Goal: Task Accomplishment & Management: Complete application form

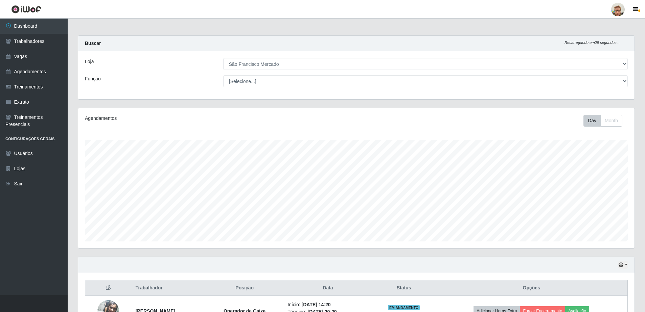
select select "168"
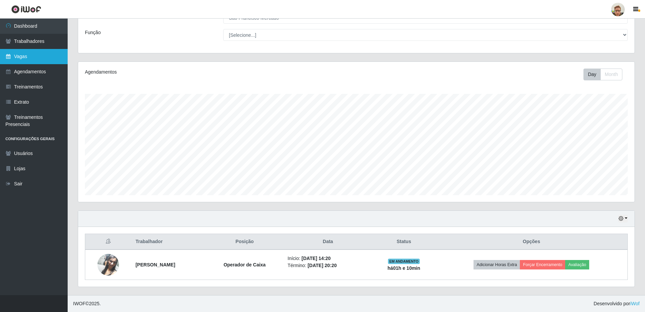
scroll to position [140, 556]
click at [34, 55] on link "Vagas" at bounding box center [34, 56] width 68 height 15
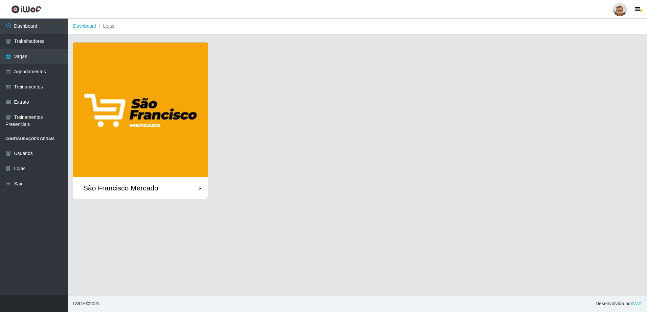
click at [207, 114] on img at bounding box center [140, 110] width 135 height 135
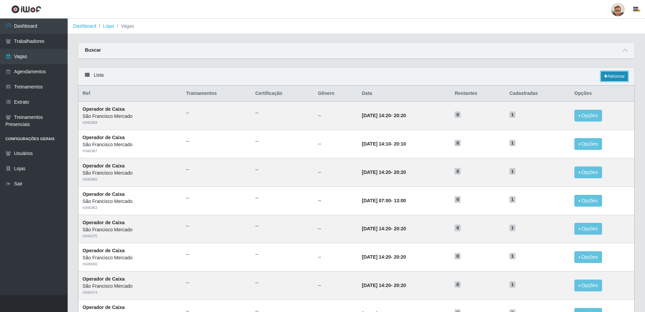
click at [617, 75] on link "Adicionar" at bounding box center [614, 76] width 27 height 9
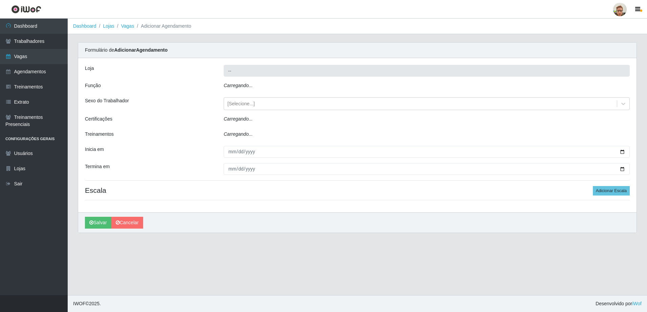
type input "São Francisco Mercado"
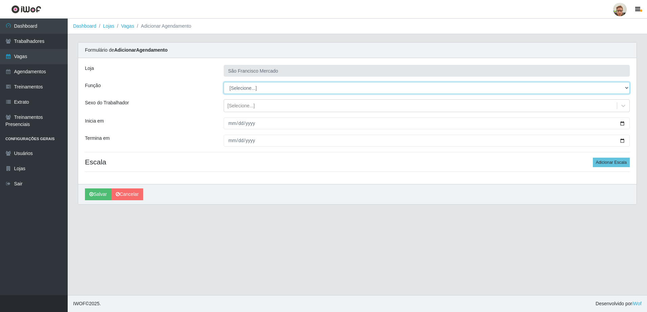
click at [246, 88] on select "[Selecione...] Balconista de Açougue [PERSON_NAME] de Açougue + Balconista de A…" at bounding box center [427, 88] width 406 height 12
select select "22"
click at [224, 82] on select "[Selecione...] Balconista de Açougue [PERSON_NAME] de Açougue + Balconista de A…" at bounding box center [427, 88] width 406 height 12
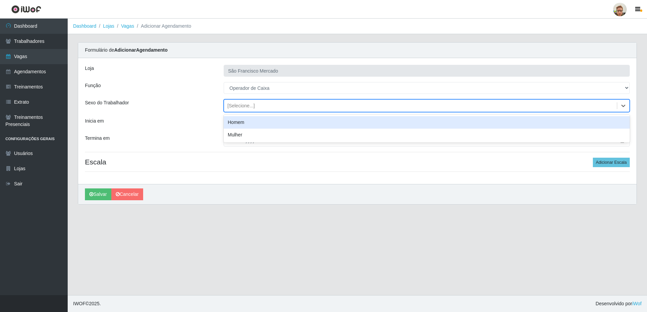
click at [250, 108] on div "[Selecione...]" at bounding box center [240, 105] width 27 height 7
drag, startPoint x: 183, startPoint y: 115, endPoint x: 223, endPoint y: 121, distance: 40.5
click at [184, 115] on div "Loja São Francisco Mercado Função [Selecione...] Balconista de Açougue Balconis…" at bounding box center [357, 121] width 558 height 126
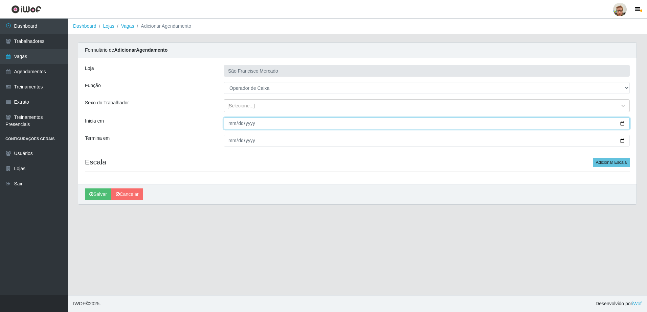
click at [623, 123] on input "Inicia em" at bounding box center [427, 124] width 406 height 12
type input "[DATE]"
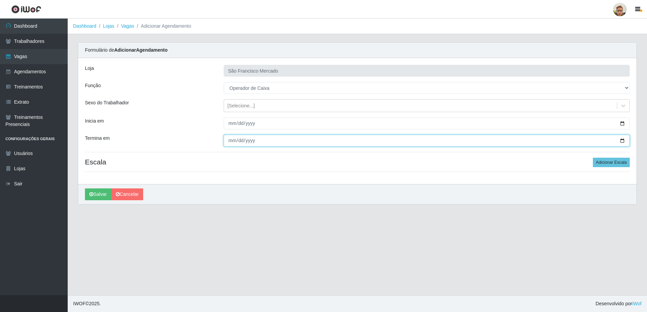
click at [622, 143] on input "Termina em" at bounding box center [427, 141] width 406 height 12
type input "[DATE]"
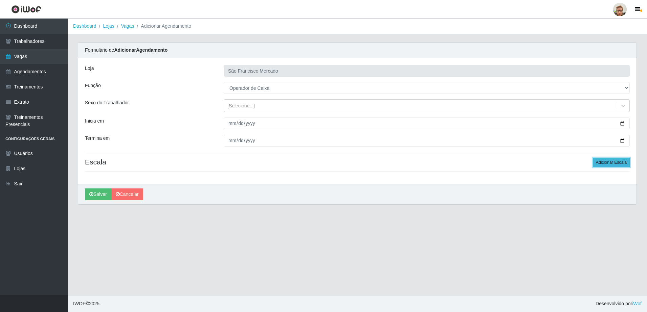
click at [604, 164] on button "Adicionar Escala" at bounding box center [610, 162] width 37 height 9
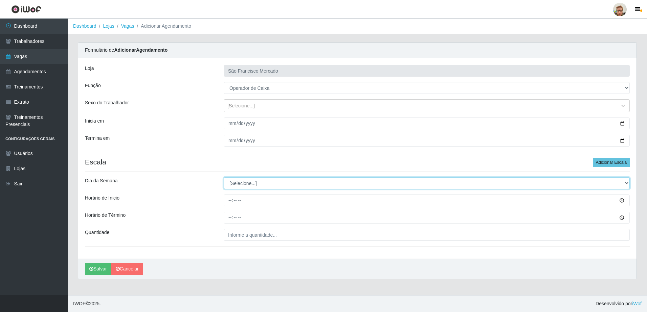
click at [244, 185] on select "[Selecione...] Segunda Terça Quarta Quinta Sexta Sábado Domingo" at bounding box center [427, 184] width 406 height 12
select select "3"
click at [224, 178] on select "[Selecione...] Segunda Terça Quarta Quinta Sexta Sábado Domingo" at bounding box center [427, 184] width 406 height 12
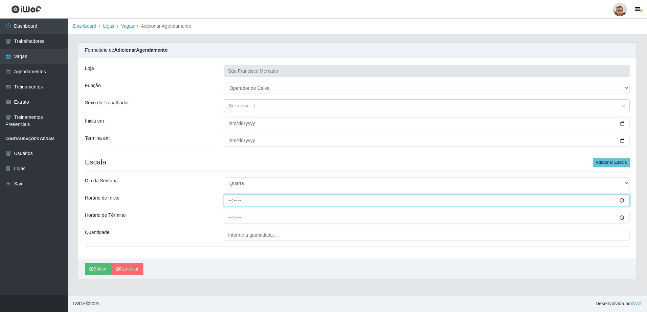
click at [230, 203] on input "Horário de Inicio" at bounding box center [427, 201] width 406 height 12
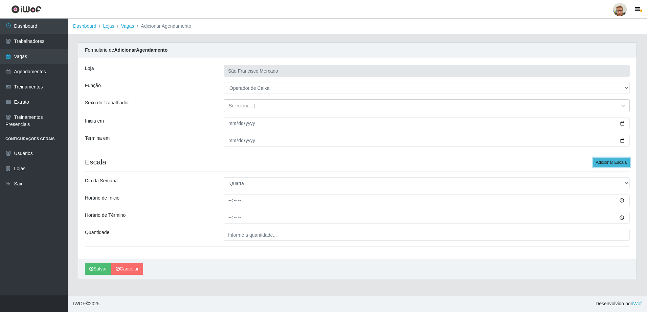
click at [602, 160] on button "Adicionar Escala" at bounding box center [610, 162] width 37 height 9
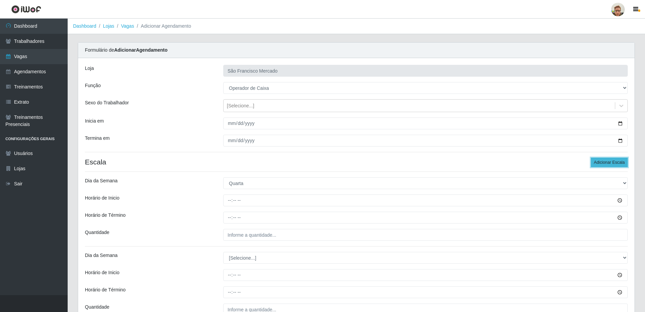
click at [602, 160] on button "Adicionar Escala" at bounding box center [609, 162] width 37 height 9
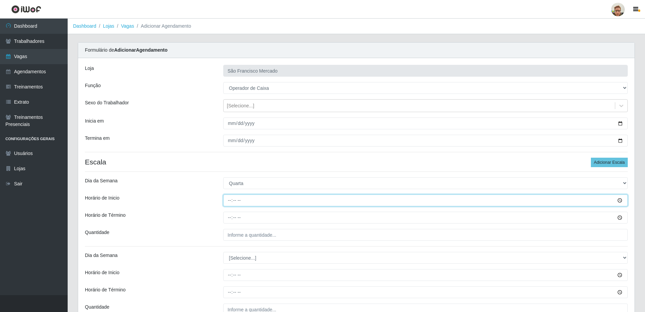
click at [226, 201] on input "Horário de Inicio" at bounding box center [425, 201] width 404 height 12
type input "14:10"
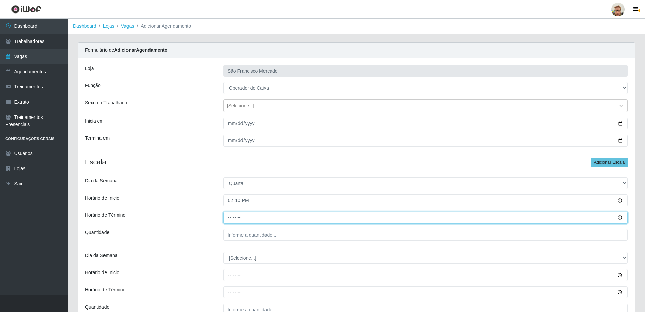
click at [228, 215] on input "Horário de Término" at bounding box center [425, 218] width 404 height 12
click at [230, 216] on input "14:10" at bounding box center [425, 218] width 404 height 12
type input "20:10"
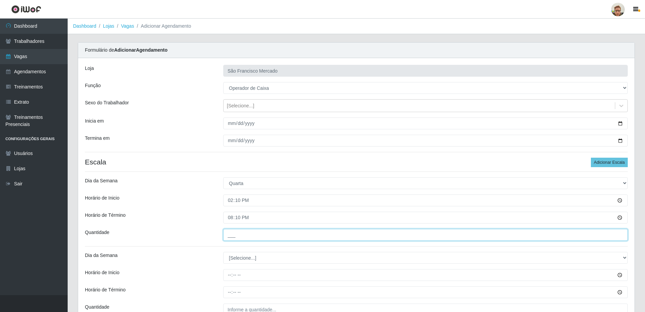
click at [237, 234] on input "___" at bounding box center [425, 235] width 404 height 12
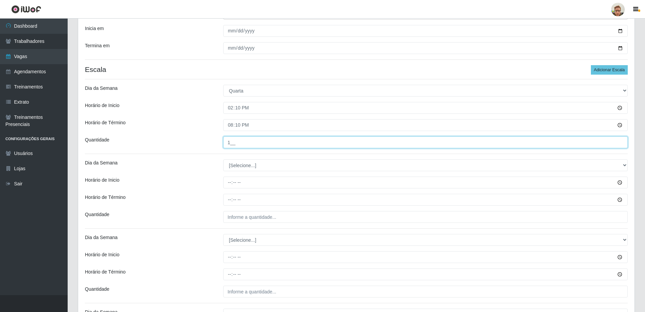
scroll to position [101, 0]
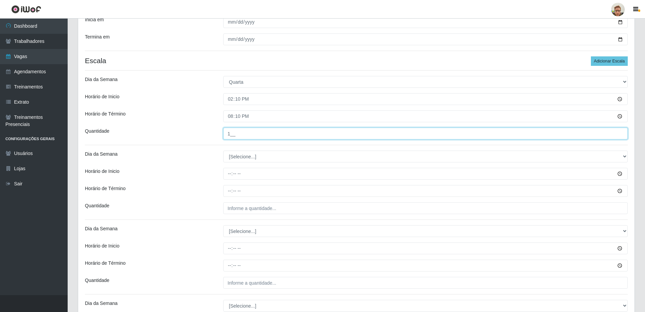
type input "1__"
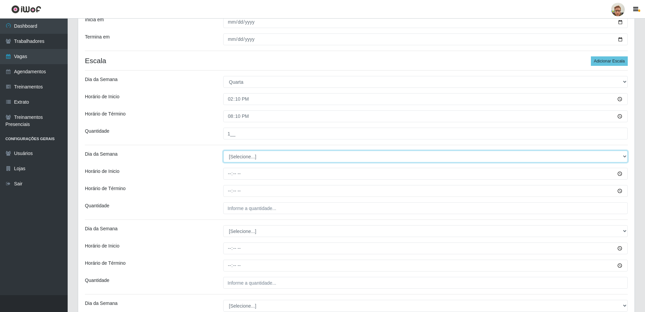
click at [241, 158] on select "[Selecione...] Segunda Terça Quarta Quinta Sexta Sábado Domingo" at bounding box center [425, 157] width 404 height 12
select select "3"
click at [223, 151] on select "[Selecione...] Segunda Terça Quarta Quinta Sexta Sábado Domingo" at bounding box center [425, 157] width 404 height 12
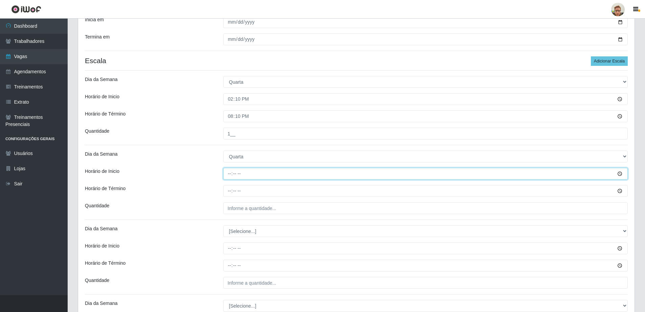
click at [232, 175] on input "Horário de Inicio" at bounding box center [425, 174] width 404 height 12
type input "14:20"
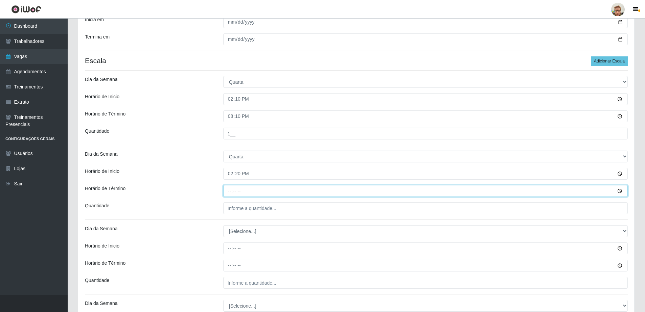
click at [227, 189] on input "Horário de Término" at bounding box center [425, 191] width 404 height 12
type input "20:20"
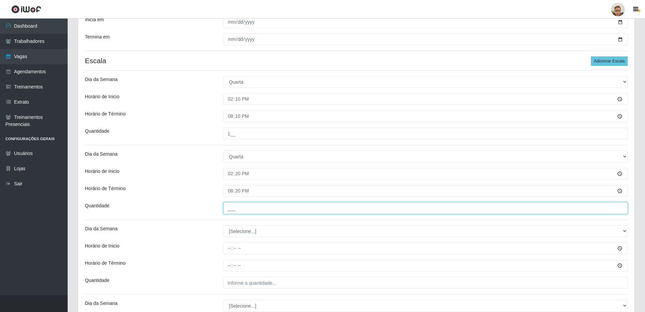
click at [233, 212] on input "___" at bounding box center [425, 209] width 404 height 12
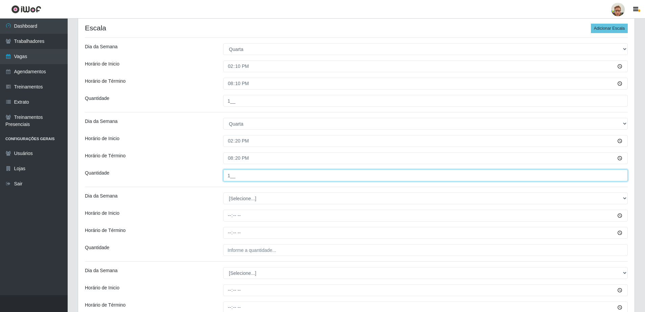
scroll to position [135, 0]
type input "1__"
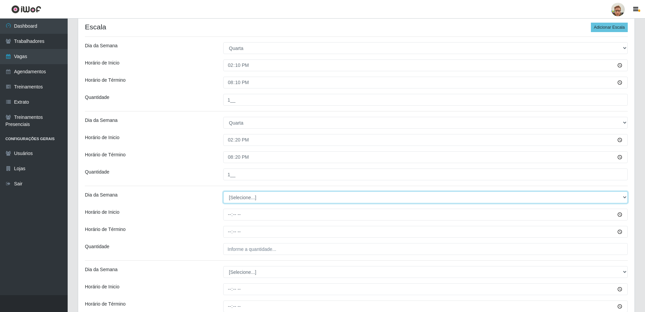
click at [244, 192] on select "[Selecione...] Segunda Terça Quarta Quinta Sexta Sábado Domingo" at bounding box center [425, 198] width 404 height 12
click at [241, 194] on select "[Selecione...] Segunda Terça Quarta Quinta Sexta Sábado Domingo" at bounding box center [425, 198] width 404 height 12
select select "4"
click at [223, 192] on select "[Selecione...] Segunda Terça Quarta Quinta Sexta Sábado Domingo" at bounding box center [425, 198] width 404 height 12
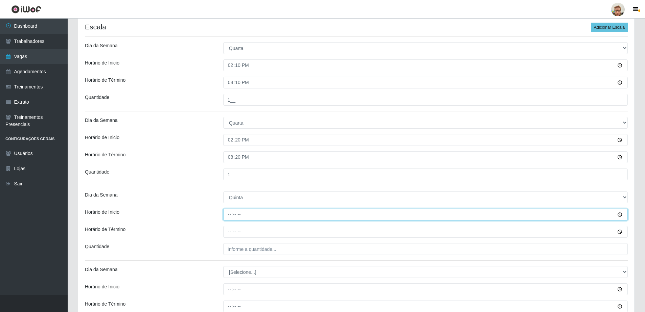
click at [230, 215] on input "Horário de Inicio" at bounding box center [425, 215] width 404 height 12
type input "11:00"
click at [229, 235] on input "Horário de Término" at bounding box center [425, 232] width 404 height 12
type input "18:00"
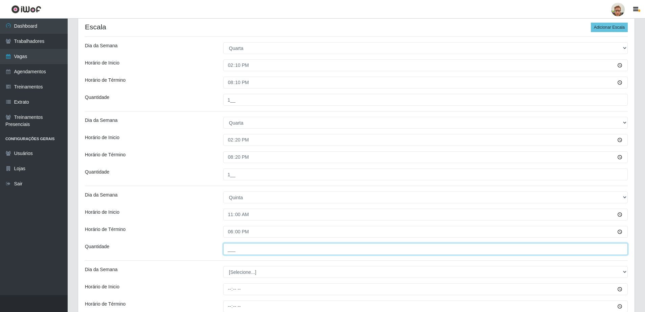
drag, startPoint x: 248, startPoint y: 245, endPoint x: 246, endPoint y: 252, distance: 7.0
click at [248, 245] on input "___" at bounding box center [425, 249] width 404 height 12
type input "1__"
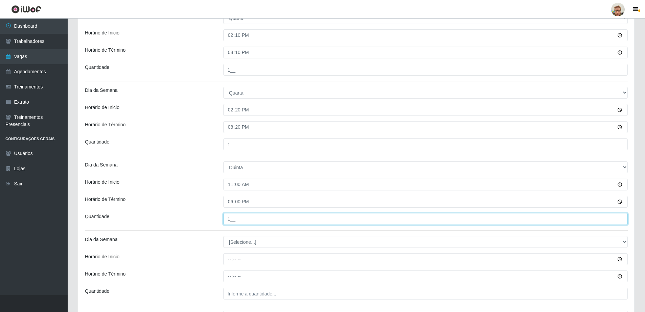
scroll to position [237, 0]
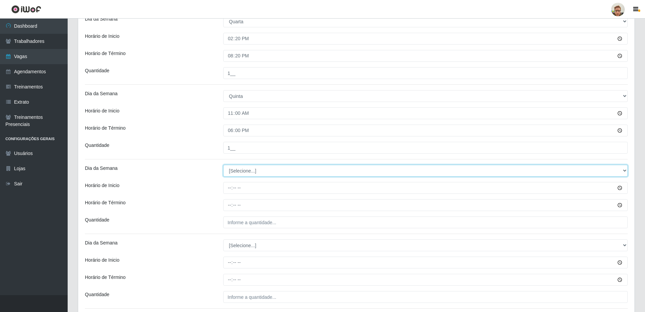
drag, startPoint x: 233, startPoint y: 166, endPoint x: 233, endPoint y: 169, distance: 3.7
click at [233, 166] on select "[Selecione...] Segunda Terça Quarta Quinta Sexta Sábado Domingo" at bounding box center [425, 171] width 404 height 12
select select "4"
click at [223, 165] on select "[Selecione...] Segunda Terça Quarta Quinta Sexta Sábado Domingo" at bounding box center [425, 171] width 404 height 12
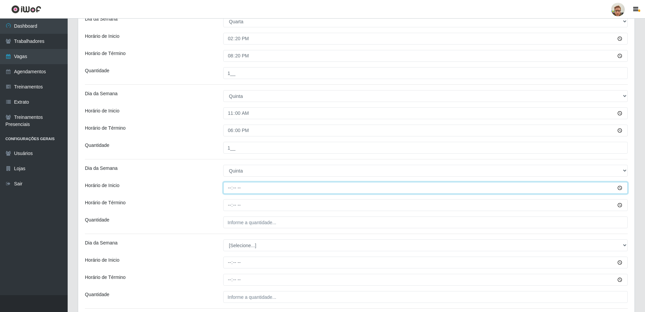
click at [228, 187] on input "Horário de Inicio" at bounding box center [425, 188] width 404 height 12
type input "14:20"
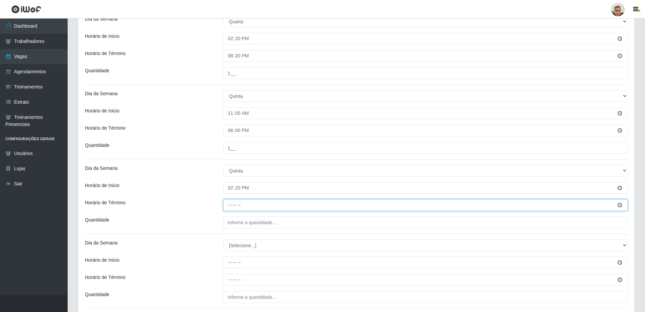
click at [229, 210] on input "Horário de Término" at bounding box center [425, 206] width 404 height 12
type input "20:20"
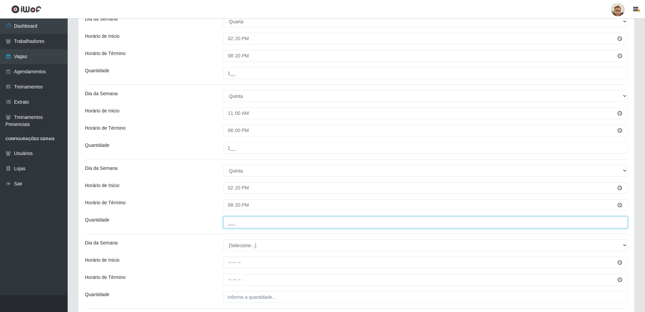
click at [233, 227] on input "___" at bounding box center [425, 223] width 404 height 12
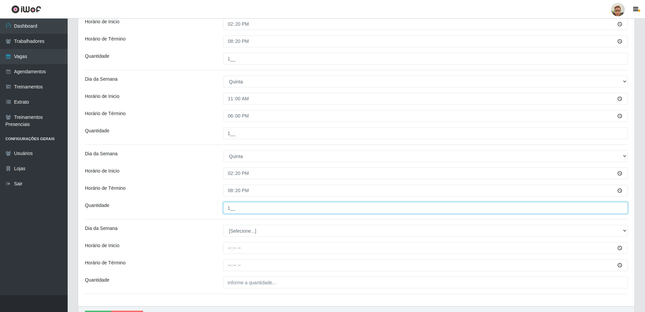
scroll to position [271, 0]
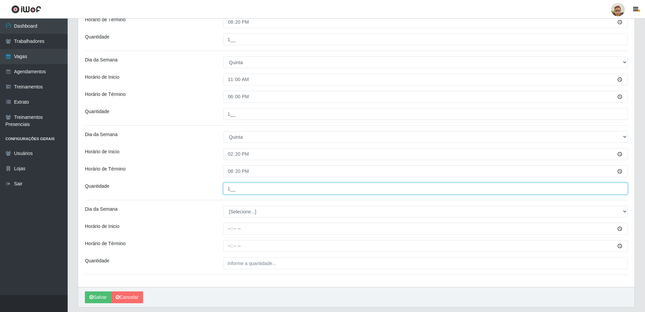
type input "1__"
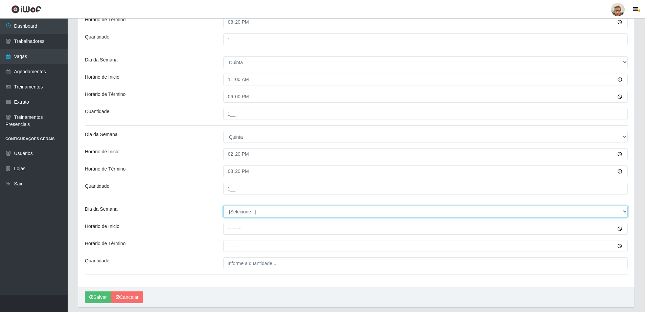
click at [248, 210] on select "[Selecione...] Segunda Terça Quarta Quinta Sexta Sábado Domingo" at bounding box center [425, 212] width 404 height 12
select select "6"
click at [223, 206] on select "[Selecione...] Segunda Terça Quarta Quinta Sexta Sábado Domingo" at bounding box center [425, 212] width 404 height 12
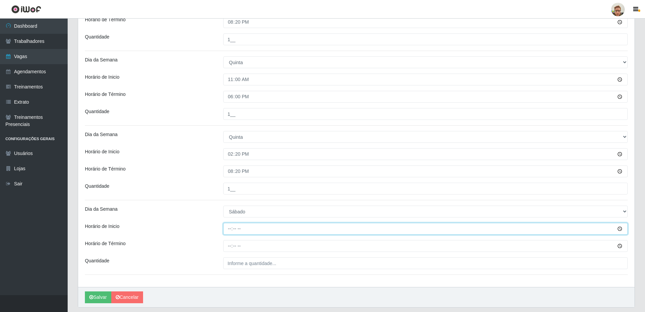
click at [228, 228] on input "Horário de Inicio" at bounding box center [425, 229] width 404 height 12
type input "14:01"
type input "14:20"
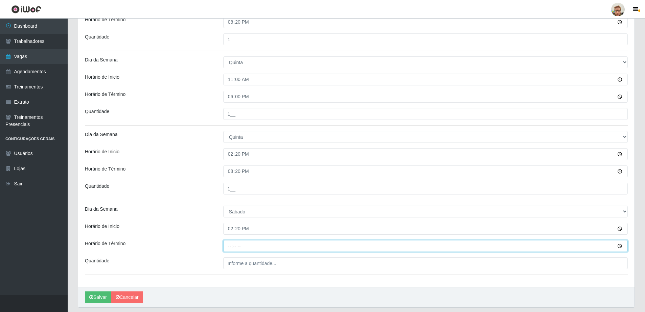
click at [229, 249] on input "Horário de Término" at bounding box center [425, 246] width 404 height 12
type input "20:20"
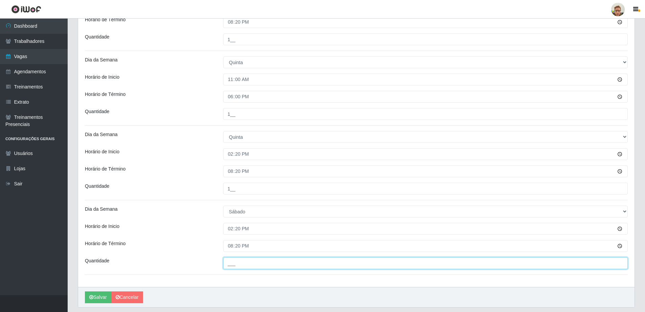
click at [264, 266] on input "___" at bounding box center [425, 264] width 404 height 12
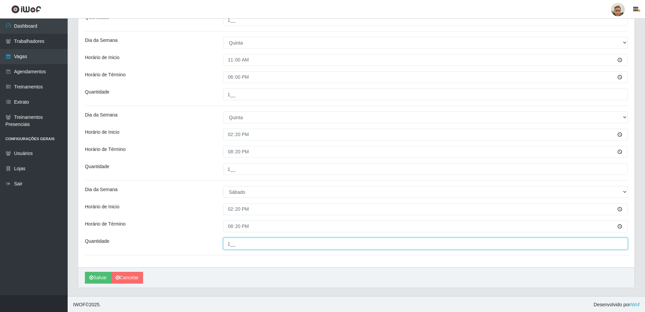
scroll to position [291, 0]
type input "1__"
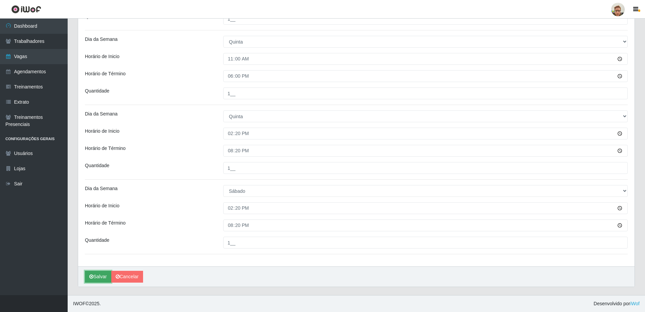
click at [95, 280] on button "Salvar" at bounding box center [98, 277] width 26 height 12
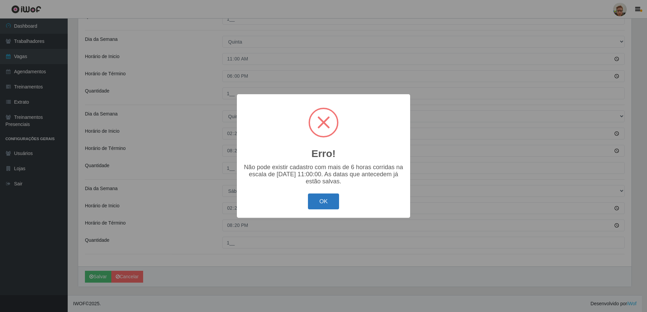
click at [319, 203] on button "OK" at bounding box center [323, 202] width 31 height 16
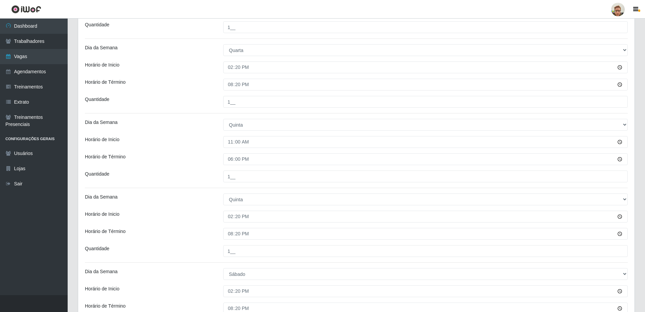
scroll to position [190, 0]
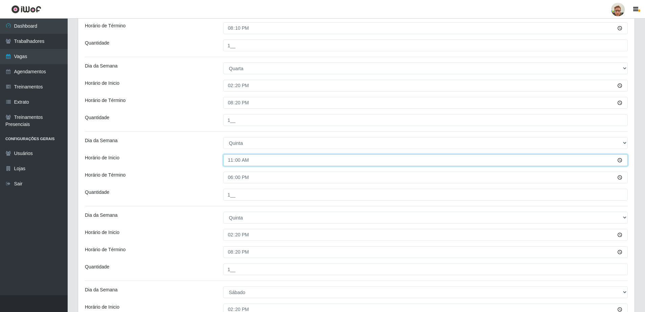
click at [620, 160] on input "11:00" at bounding box center [425, 161] width 404 height 12
click at [234, 161] on input "11:00" at bounding box center [425, 161] width 404 height 12
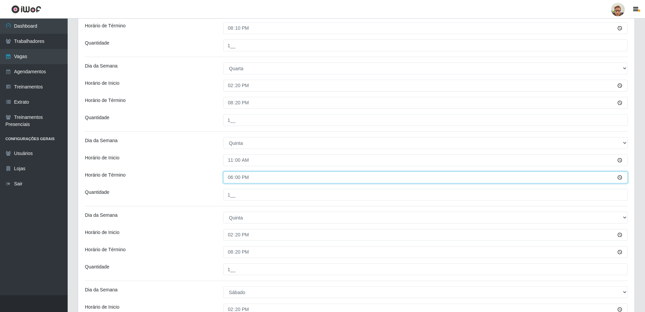
click at [620, 177] on input "18:00" at bounding box center [425, 178] width 404 height 12
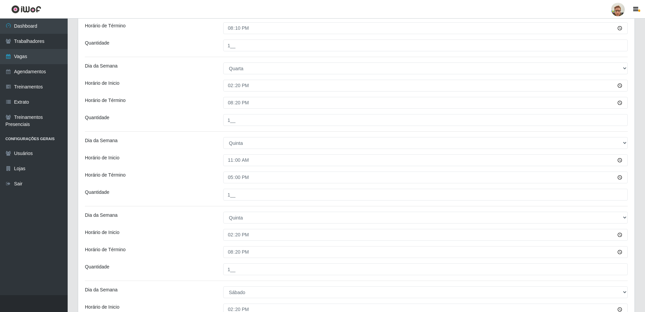
type input "17:00"
click at [201, 184] on div "Loja São Francisco Mercado Função [Selecione...] Balconista de Açougue Balconis…" at bounding box center [356, 118] width 556 height 500
click at [230, 162] on input "11:00" at bounding box center [425, 161] width 404 height 12
click at [36, 56] on link "Vagas" at bounding box center [34, 56] width 68 height 15
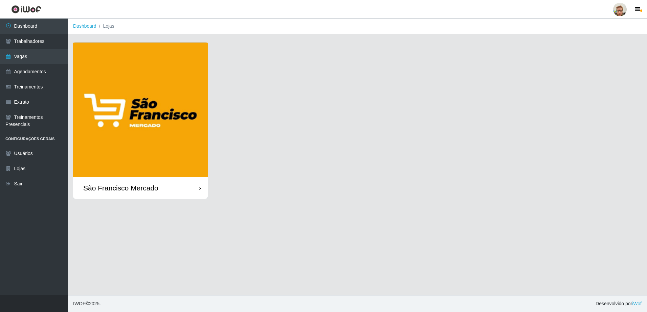
click at [146, 153] on img at bounding box center [140, 110] width 135 height 135
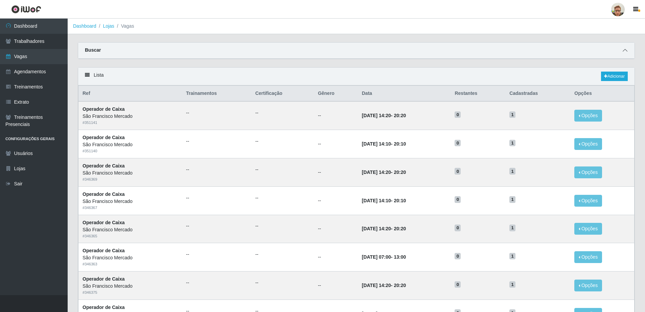
click at [623, 52] on icon at bounding box center [625, 50] width 5 height 5
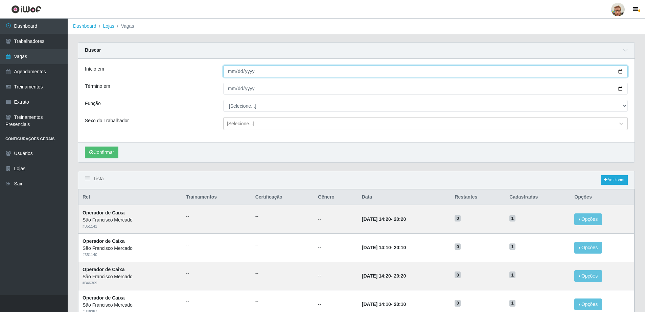
click at [620, 73] on input "Início em" at bounding box center [425, 72] width 404 height 12
type input "[DATE]"
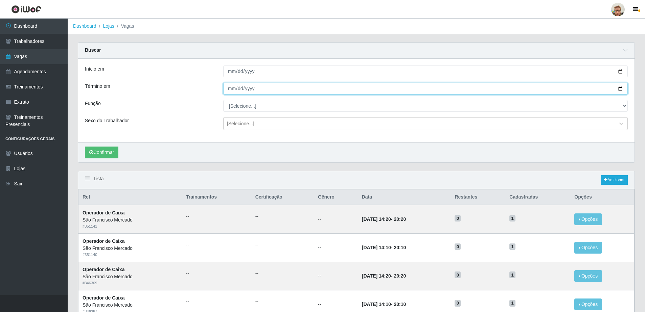
click at [620, 89] on input "Término em" at bounding box center [425, 89] width 404 height 12
click at [621, 88] on input "[DATE]" at bounding box center [425, 89] width 404 height 12
type input "[DATE]"
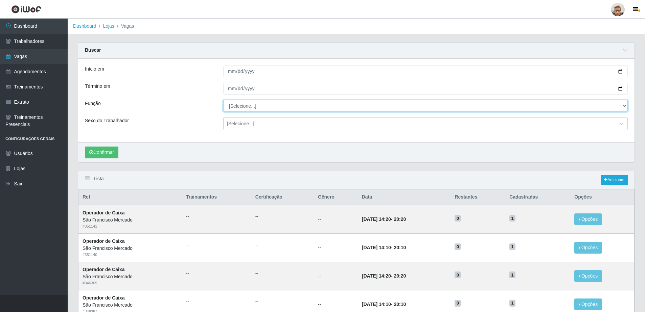
click at [248, 109] on select "[Selecione...] Balconista de Açougue [PERSON_NAME] de Açougue + Balconista de A…" at bounding box center [425, 106] width 404 height 12
select select "22"
click at [223, 100] on select "[Selecione...] Balconista de Açougue [PERSON_NAME] de Açougue + Balconista de A…" at bounding box center [425, 106] width 404 height 12
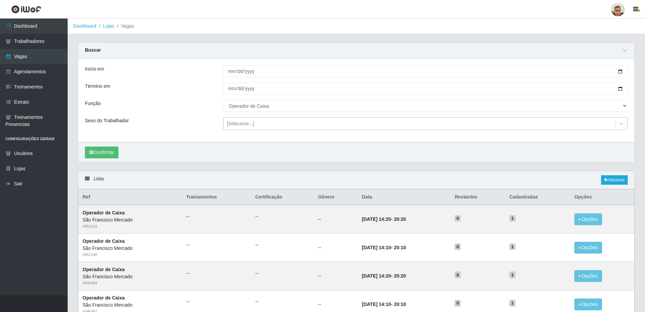
click at [238, 118] on div "[Selecione...]" at bounding box center [419, 123] width 391 height 11
drag, startPoint x: 204, startPoint y: 131, endPoint x: 79, endPoint y: 153, distance: 126.0
click at [203, 131] on div "Início em [DATE] Término em [DATE] Função [Selecione...] Balconista de Açougue …" at bounding box center [356, 101] width 556 height 84
click at [95, 153] on button "Confirmar" at bounding box center [101, 153] width 33 height 12
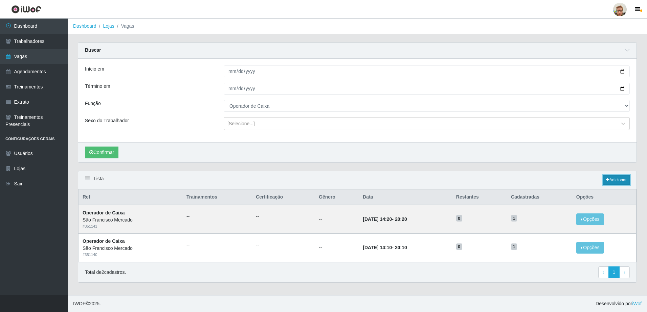
click at [621, 181] on link "Adicionar" at bounding box center [616, 180] width 27 height 9
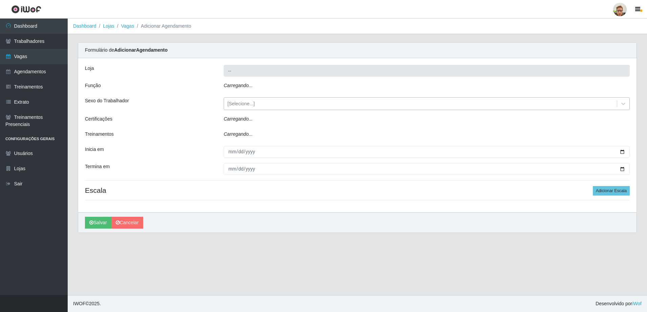
type input "São Francisco Mercado"
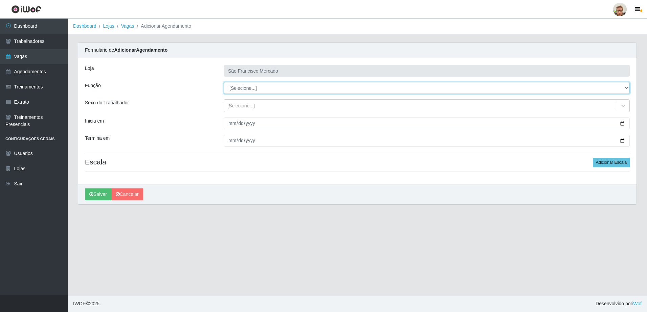
click at [262, 94] on select "[Selecione...] Balconista de Açougue [PERSON_NAME] de Açougue + Balconista de A…" at bounding box center [427, 88] width 406 height 12
select select "22"
click at [224, 82] on select "[Selecione...] Balconista de Açougue [PERSON_NAME] de Açougue + Balconista de A…" at bounding box center [427, 88] width 406 height 12
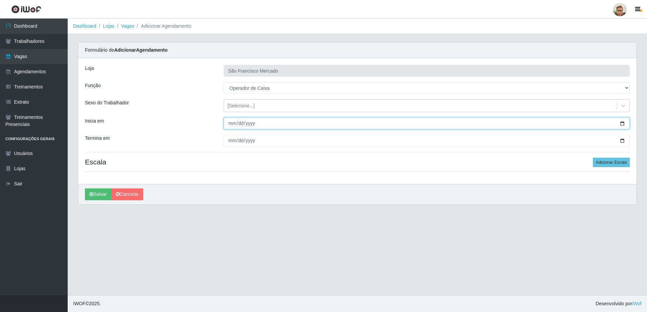
click at [621, 124] on input "Inicia em" at bounding box center [427, 124] width 406 height 12
type input "[DATE]"
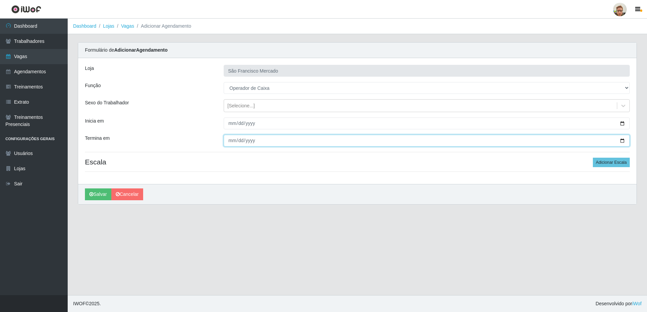
click at [622, 141] on input "Termina em" at bounding box center [427, 141] width 406 height 12
type input "[DATE]"
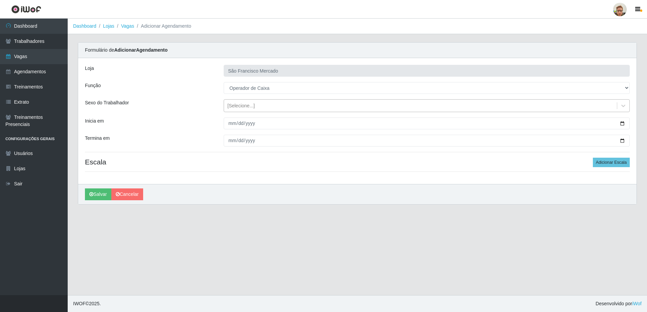
click at [242, 109] on div "[Selecione...]" at bounding box center [240, 105] width 27 height 7
click at [167, 140] on div "Termina em" at bounding box center [149, 141] width 139 height 12
click at [622, 167] on button "Adicionar Escala" at bounding box center [610, 162] width 37 height 9
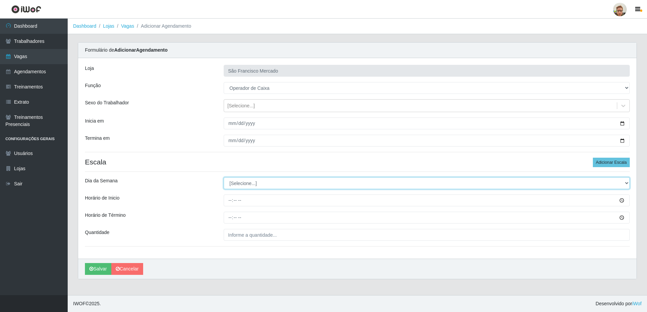
click at [250, 187] on select "[Selecione...] Segunda Terça Quarta Quinta Sexta Sábado Domingo" at bounding box center [427, 184] width 406 height 12
select select "6"
click at [224, 178] on select "[Selecione...] Segunda Terça Quarta Quinta Sexta Sábado Domingo" at bounding box center [427, 184] width 406 height 12
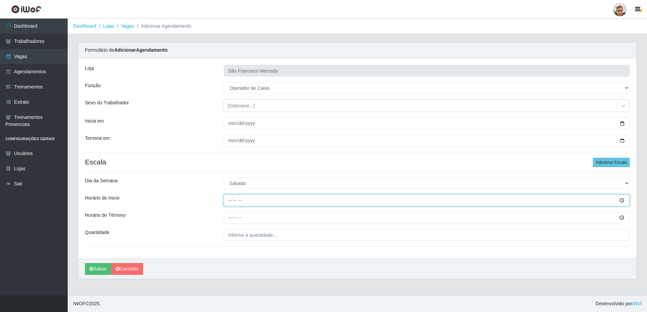
click at [228, 201] on input "Horário de Inicio" at bounding box center [427, 201] width 406 height 12
type input "14:20"
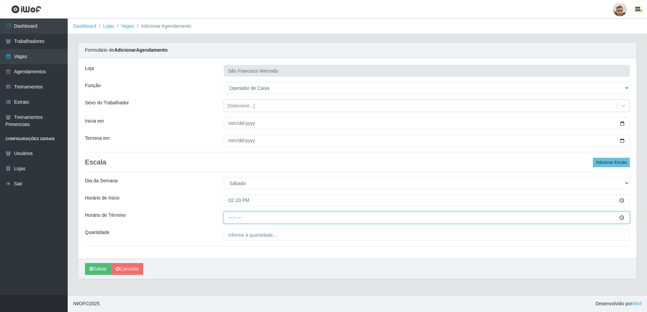
click at [228, 216] on input "Horário de Término" at bounding box center [427, 218] width 406 height 12
type input "20:20"
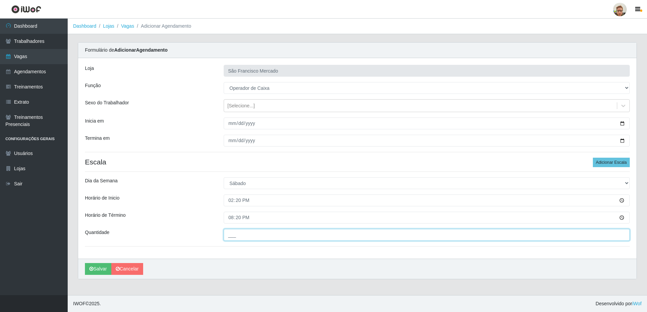
click at [241, 233] on input "___" at bounding box center [427, 235] width 406 height 12
type input "1__"
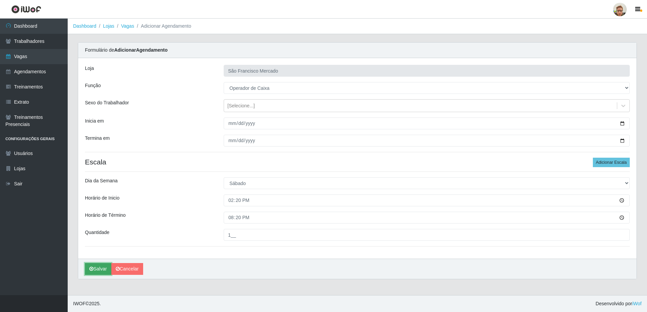
click at [97, 269] on button "Salvar" at bounding box center [98, 269] width 26 height 12
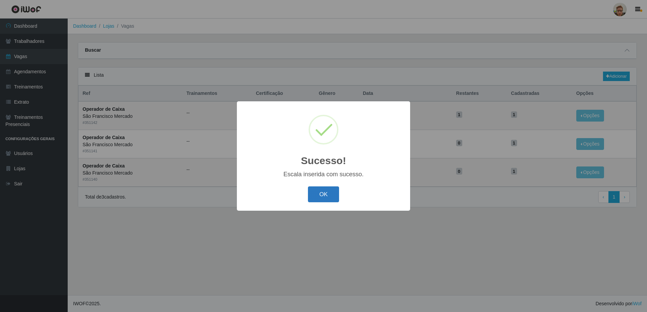
click at [321, 192] on button "OK" at bounding box center [323, 195] width 31 height 16
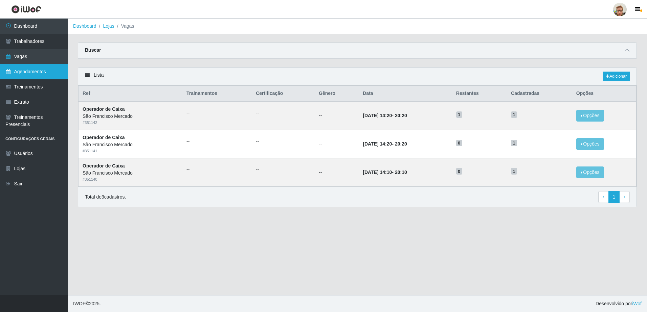
click at [36, 66] on link "Agendamentos" at bounding box center [34, 71] width 68 height 15
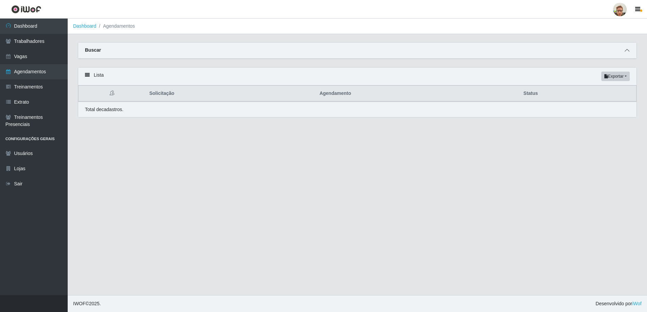
click at [625, 50] on icon at bounding box center [626, 50] width 5 height 5
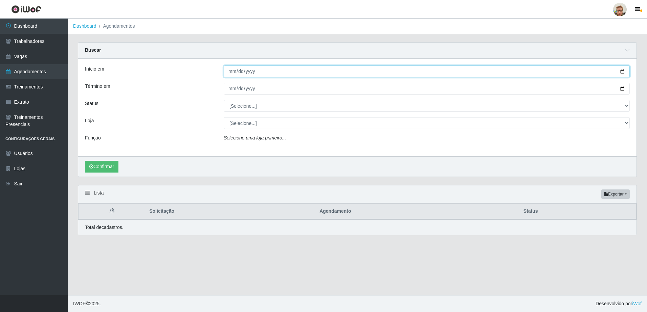
click at [620, 72] on input "Início em" at bounding box center [427, 72] width 406 height 12
type input "[DATE]"
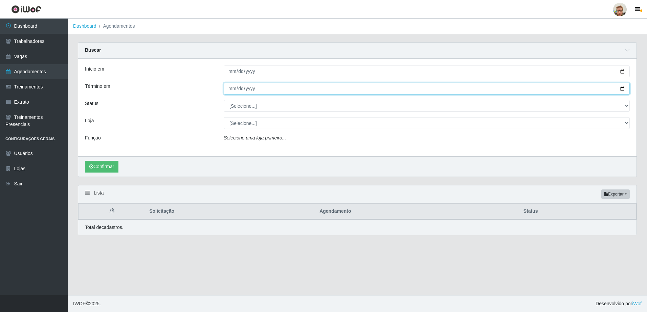
click at [622, 88] on input "Término em" at bounding box center [427, 89] width 406 height 12
type input "[DATE]"
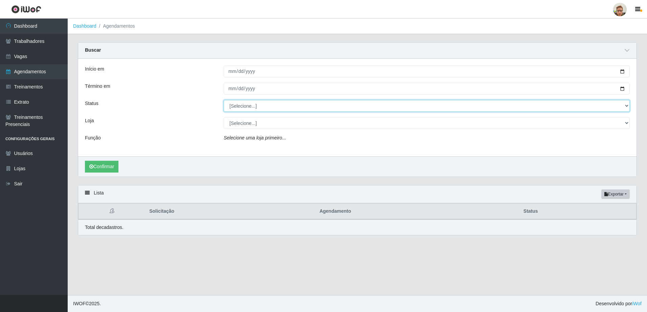
click at [245, 103] on select "[Selecione...] AGENDADO AGUARDANDO LIBERAR EM ANDAMENTO EM REVISÃO FINALIZADO C…" at bounding box center [427, 106] width 406 height 12
click at [224, 100] on select "[Selecione...] AGENDADO AGUARDANDO LIBERAR EM ANDAMENTO EM REVISÃO FINALIZADO C…" at bounding box center [427, 106] width 406 height 12
click at [248, 103] on select "[Selecione...] AGENDADO AGUARDANDO LIBERAR EM ANDAMENTO EM REVISÃO FINALIZADO C…" at bounding box center [427, 106] width 406 height 12
select select "AGENDADO"
click at [224, 100] on select "[Selecione...] AGENDADO AGUARDANDO LIBERAR EM ANDAMENTO EM REVISÃO FINALIZADO C…" at bounding box center [427, 106] width 406 height 12
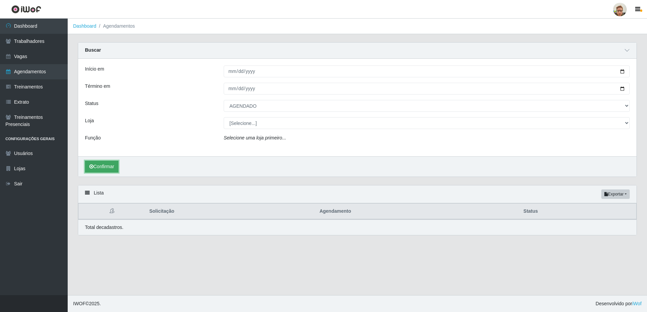
click at [118, 164] on button "Confirmar" at bounding box center [101, 167] width 33 height 12
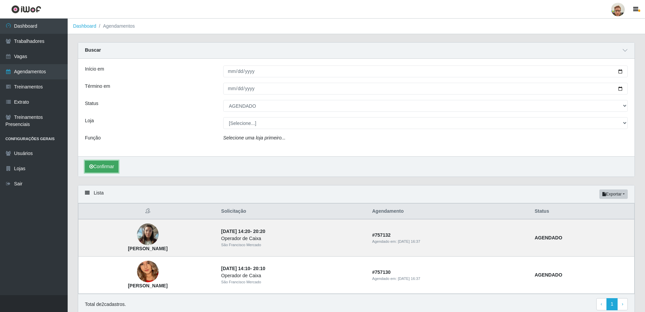
click at [101, 168] on button "Confirmar" at bounding box center [101, 167] width 33 height 12
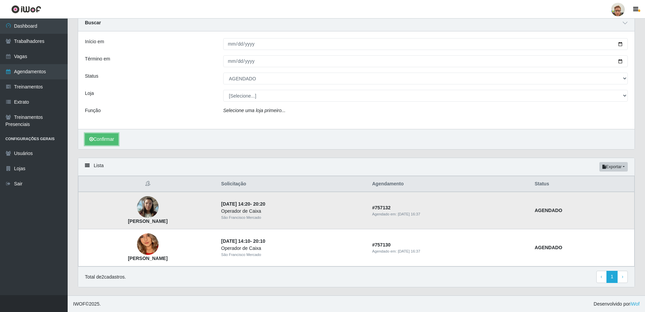
scroll to position [28, 0]
click at [159, 206] on img at bounding box center [148, 207] width 22 height 29
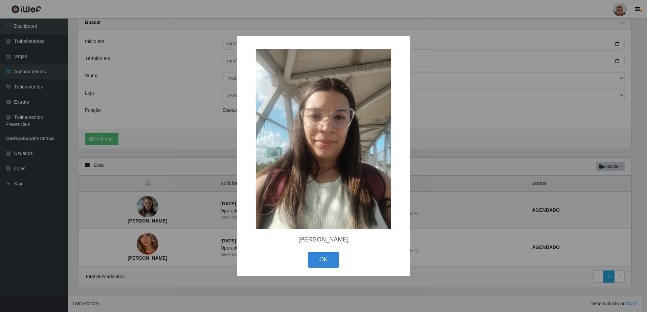
click at [203, 217] on div "× [PERSON_NAME] OK Cancel" at bounding box center [323, 156] width 647 height 312
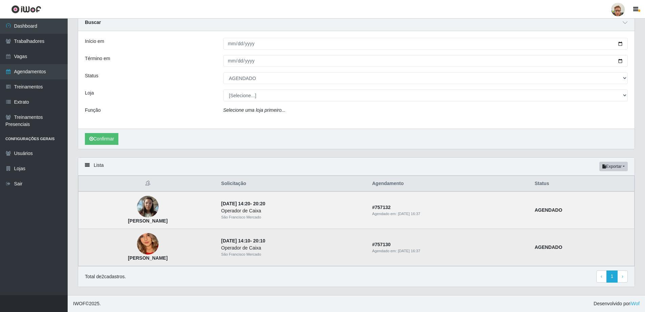
click at [159, 245] on img at bounding box center [148, 244] width 22 height 47
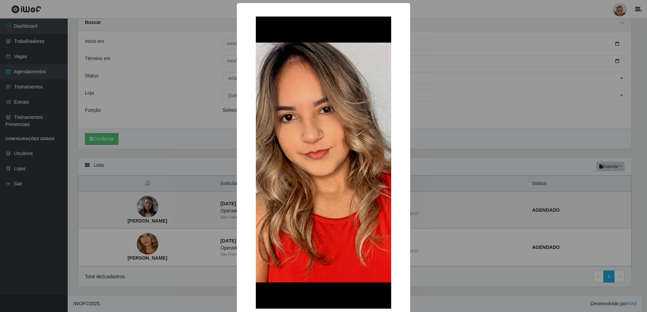
click at [196, 224] on div "× [PERSON_NAME]" at bounding box center [323, 156] width 647 height 312
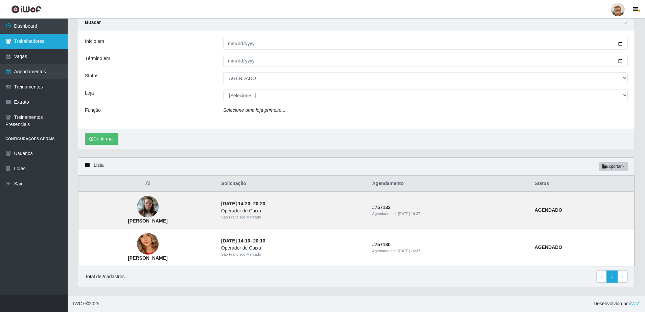
click at [52, 42] on link "Trabalhadores" at bounding box center [34, 41] width 68 height 15
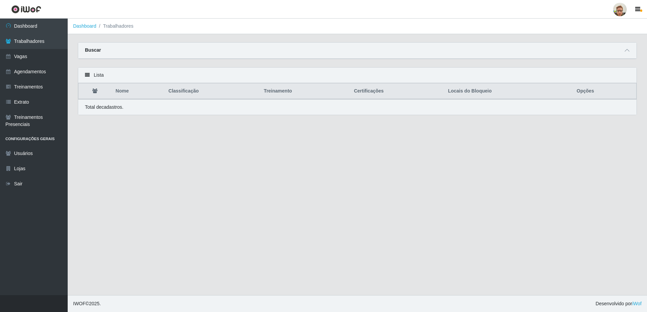
click at [621, 53] on div "Buscar" at bounding box center [357, 51] width 558 height 16
click at [626, 50] on icon at bounding box center [626, 50] width 5 height 5
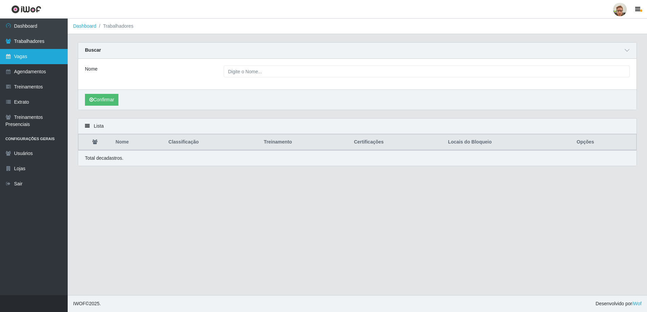
click at [43, 58] on link "Vagas" at bounding box center [34, 56] width 68 height 15
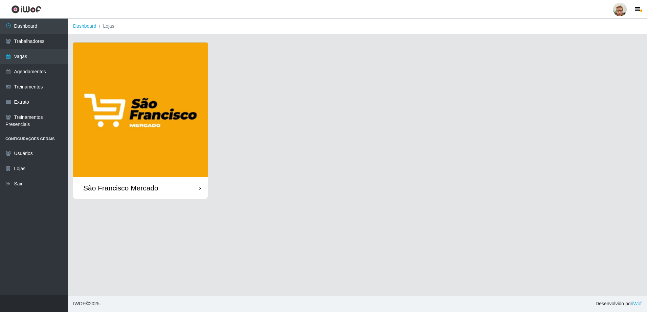
click at [163, 132] on img at bounding box center [140, 110] width 135 height 135
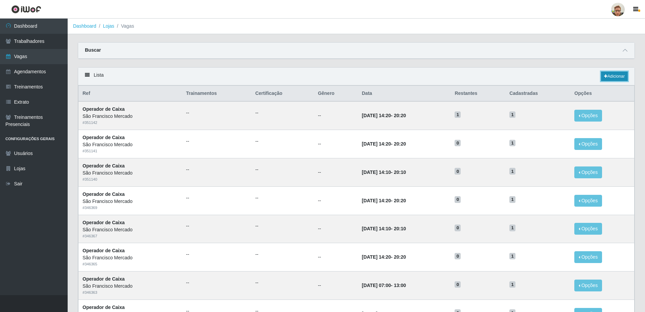
click at [612, 77] on link "Adicionar" at bounding box center [614, 76] width 27 height 9
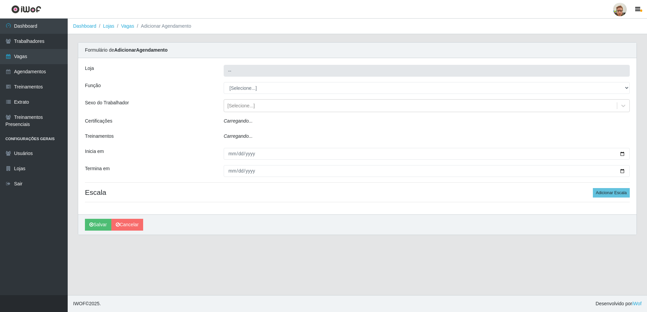
type input "São Francisco Mercado"
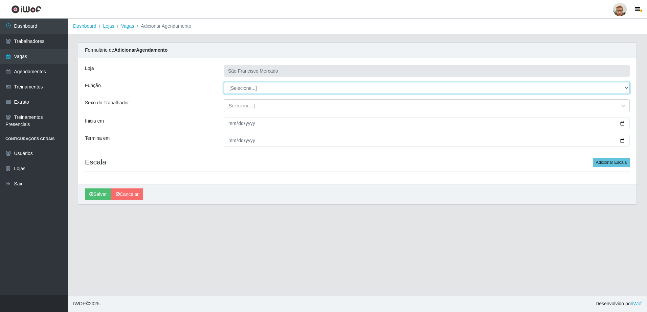
click at [254, 89] on select "[Selecione...] Balconista de Açougue [PERSON_NAME] de Açougue + Balconista de A…" at bounding box center [427, 88] width 406 height 12
select select "22"
click at [224, 82] on select "[Selecione...] Balconista de Açougue [PERSON_NAME] de Açougue + Balconista de A…" at bounding box center [427, 88] width 406 height 12
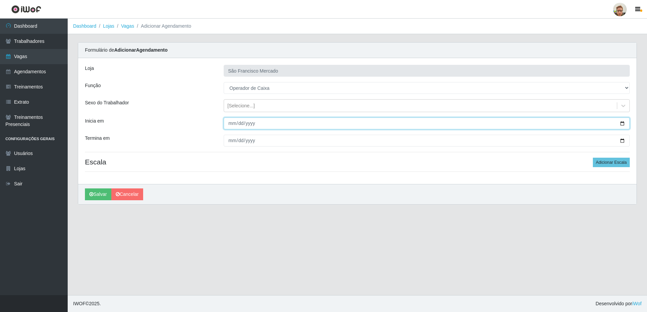
click at [233, 122] on input "Inicia em" at bounding box center [427, 124] width 406 height 12
click at [623, 124] on input "Inicia em" at bounding box center [427, 124] width 406 height 12
type input "[DATE]"
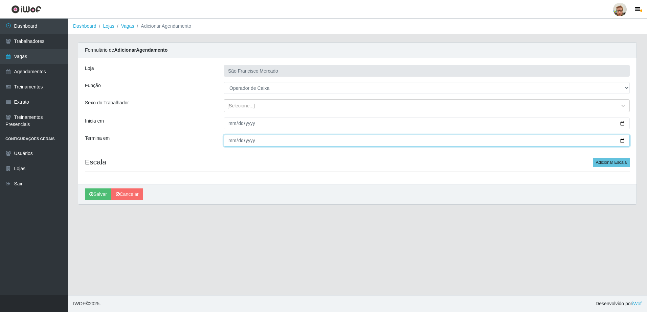
click at [622, 141] on input "Termina em" at bounding box center [427, 141] width 406 height 12
type input "[DATE]"
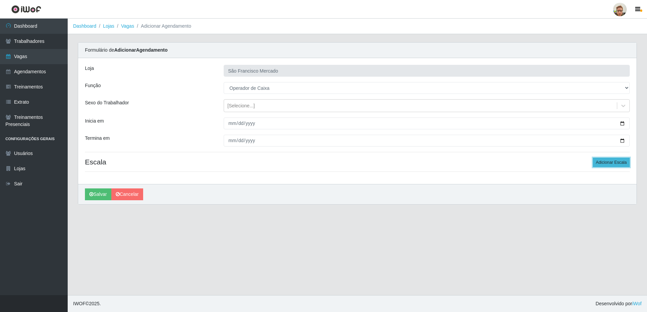
click at [619, 161] on button "Adicionar Escala" at bounding box center [610, 162] width 37 height 9
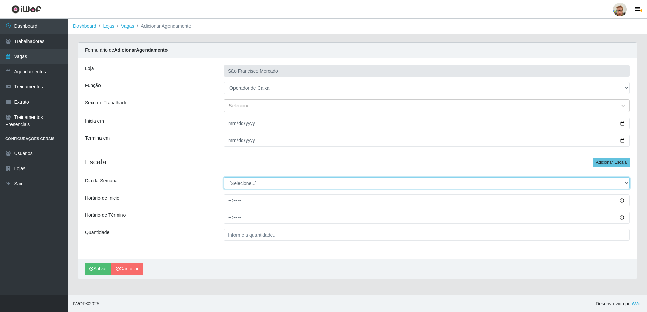
click at [235, 187] on select "[Selecione...] Segunda Terça Quarta Quinta Sexta Sábado Domingo" at bounding box center [427, 184] width 406 height 12
select select "4"
click at [224, 178] on select "[Selecione...] Segunda Terça Quarta Quinta Sexta Sábado Domingo" at bounding box center [427, 184] width 406 height 12
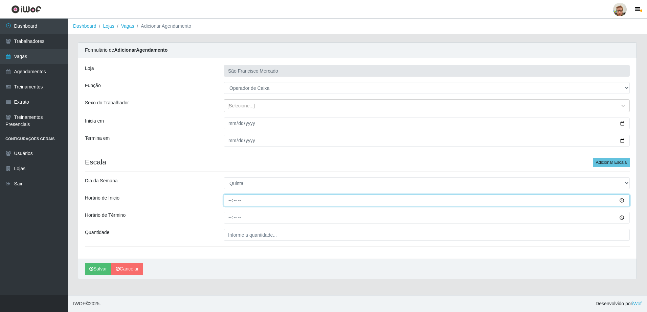
click at [231, 204] on input "Horário de Inicio" at bounding box center [427, 201] width 406 height 12
type input "14:20"
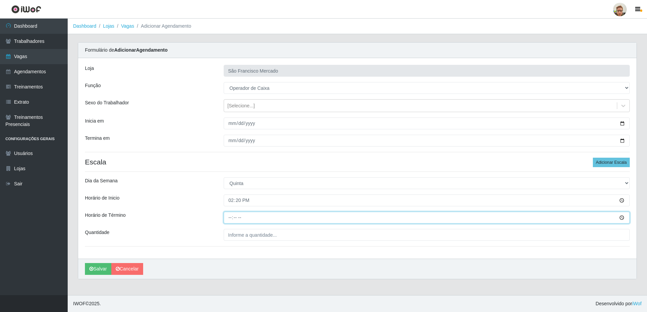
click at [229, 215] on input "Horário de Término" at bounding box center [427, 218] width 406 height 12
type input "20:20"
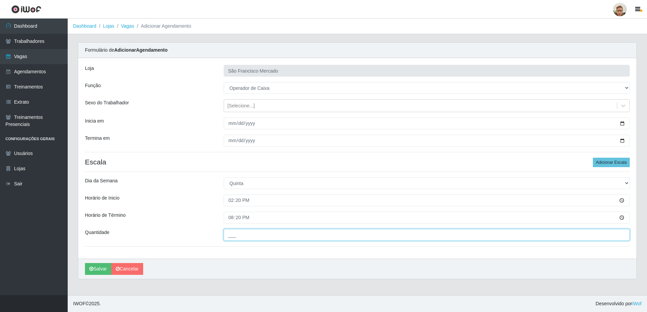
click at [233, 238] on input "___" at bounding box center [427, 235] width 406 height 12
type input "1__"
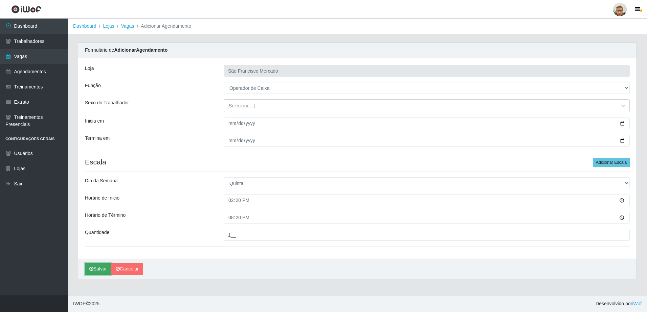
click at [90, 271] on icon "submit" at bounding box center [91, 269] width 4 height 5
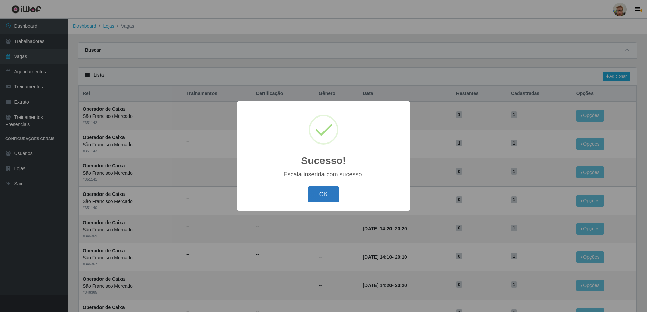
click at [323, 187] on button "OK" at bounding box center [323, 195] width 31 height 16
